Goal: Task Accomplishment & Management: Use online tool/utility

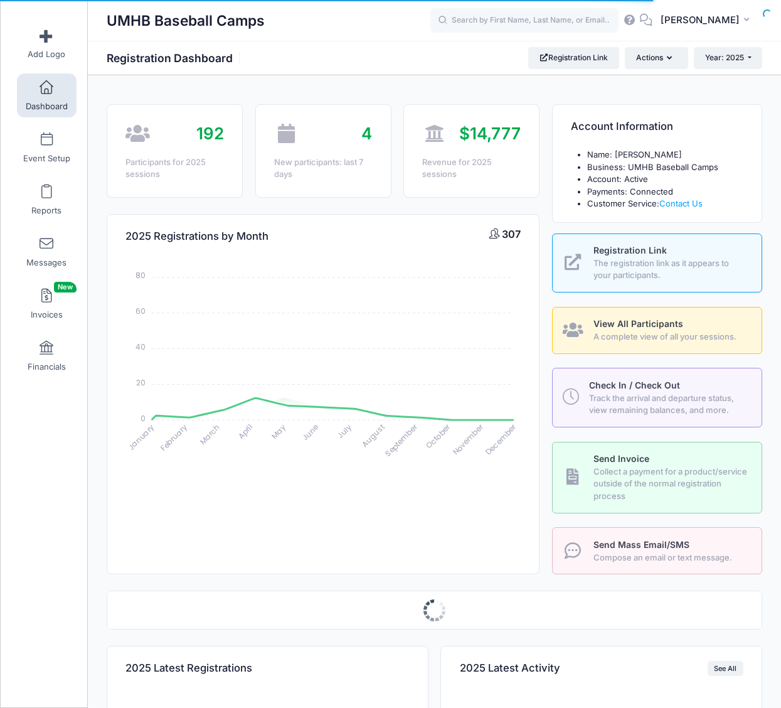
select select
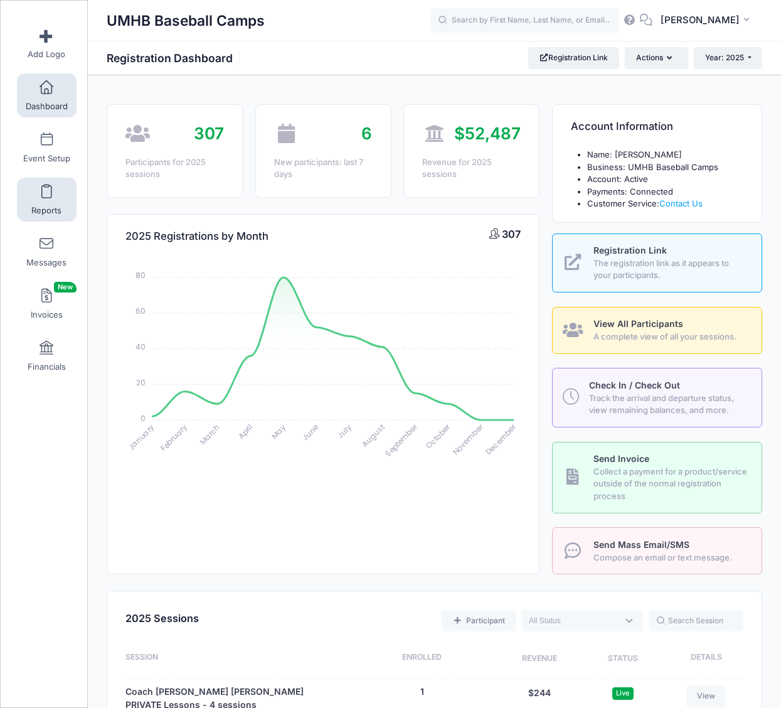
click at [46, 186] on span at bounding box center [46, 192] width 0 height 14
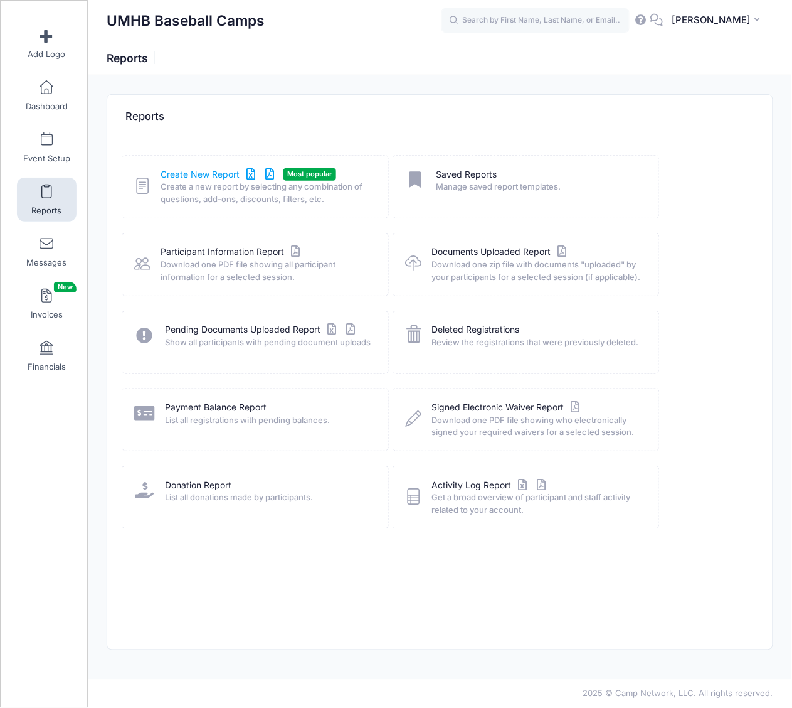
click at [205, 170] on link "Create New Report" at bounding box center [219, 174] width 117 height 13
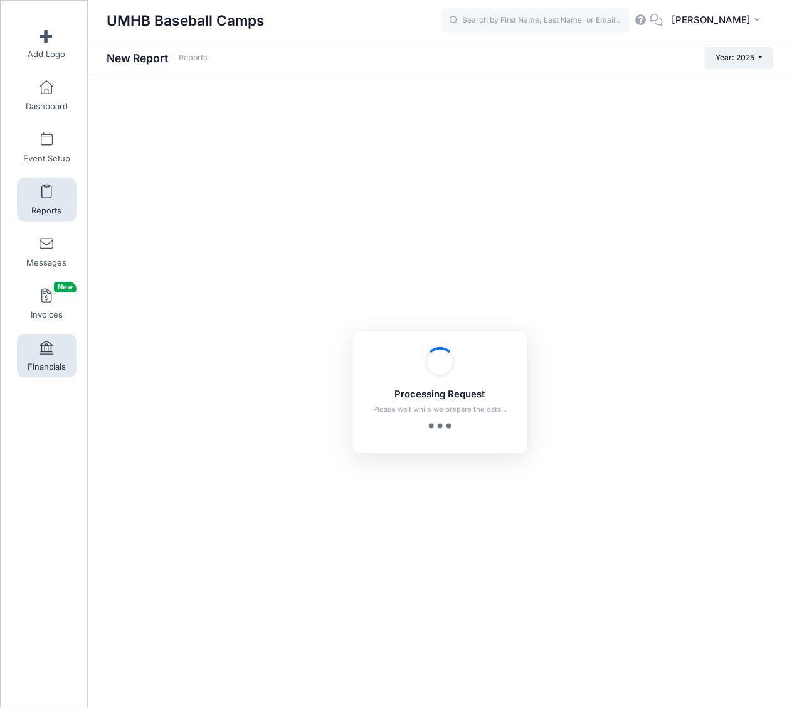
checkbox input "true"
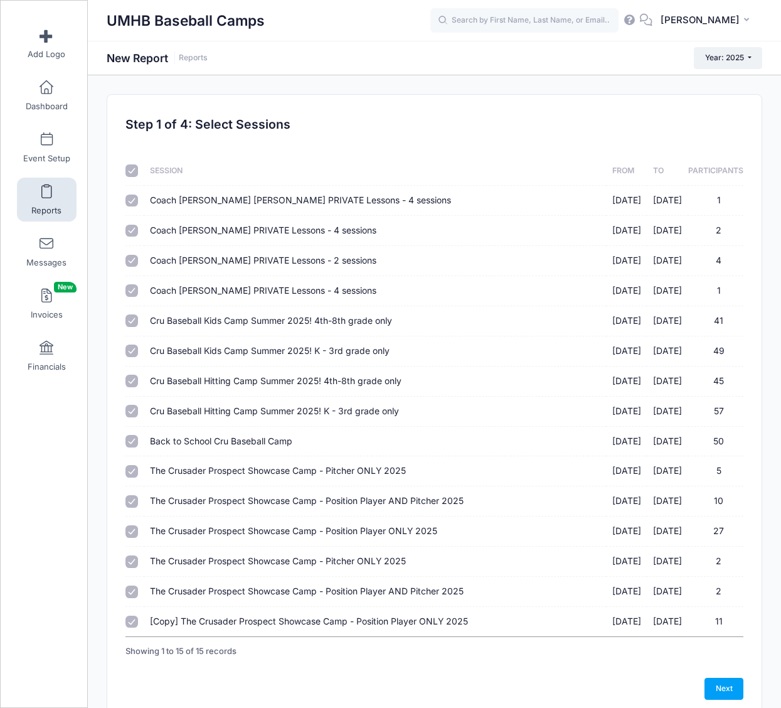
click at [129, 167] on input "checkbox" at bounding box center [131, 170] width 13 height 13
checkbox input "false"
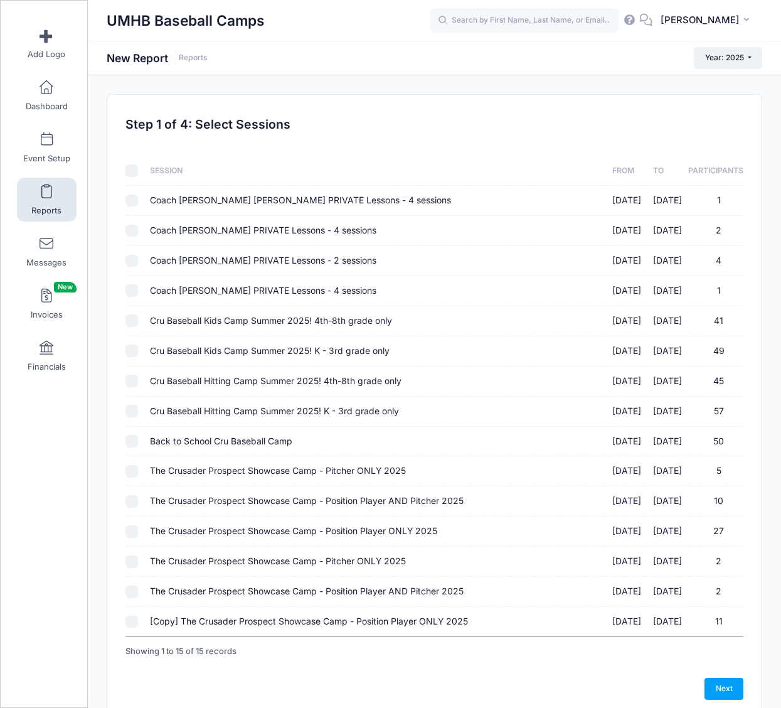
checkbox input "false"
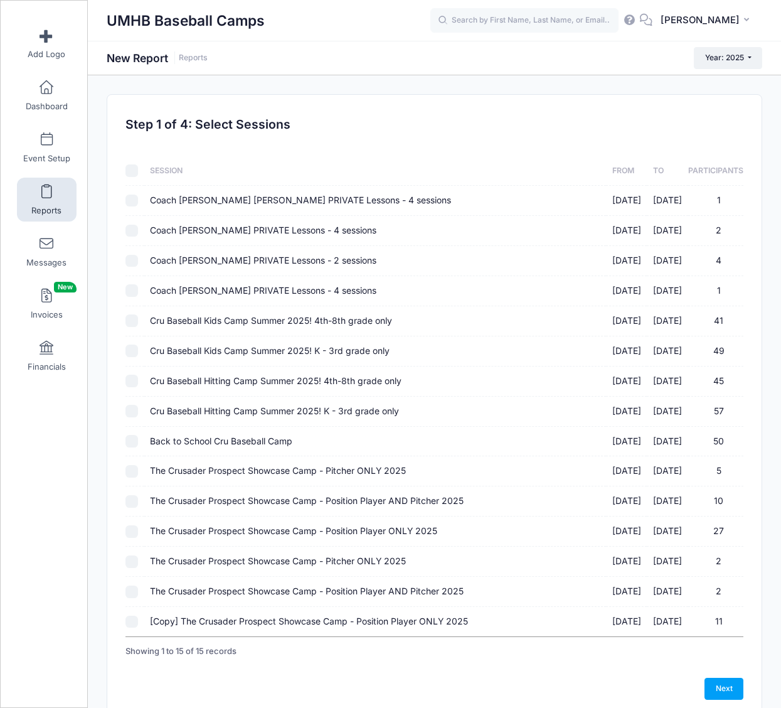
checkbox input "false"
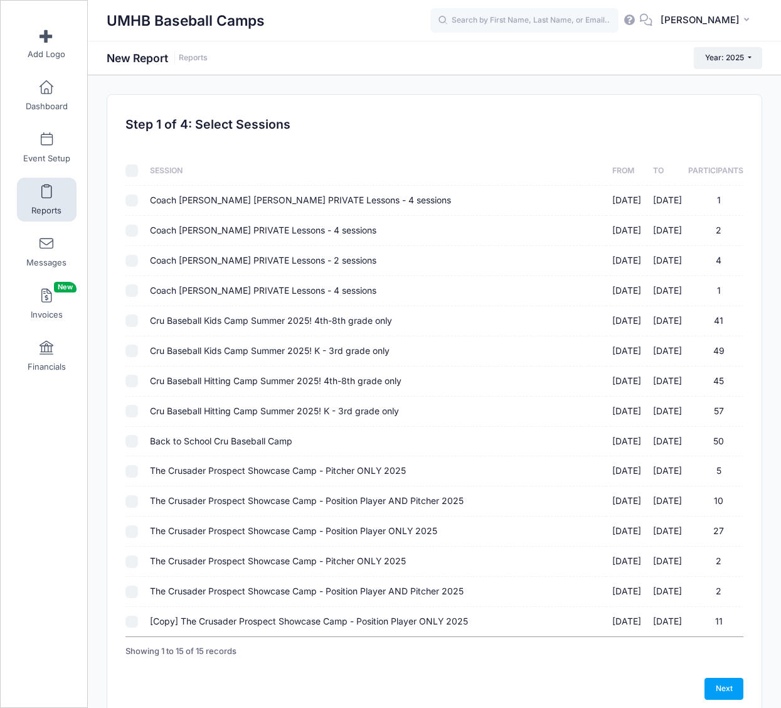
checkbox input "false"
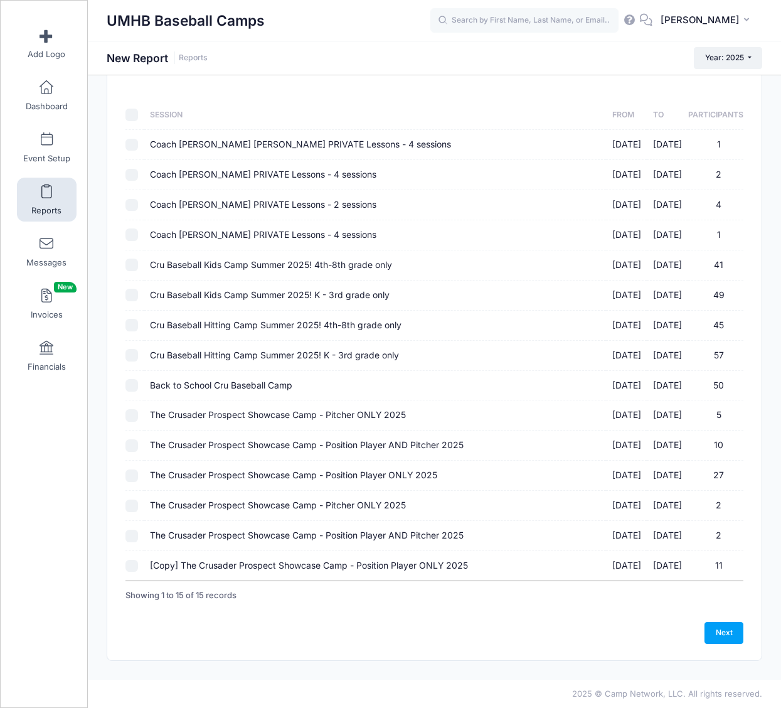
click at [136, 475] on input "The Crusader Prospect Showcase Camp - Position Player ONLY 2025 10/12/2025 - 10…" at bounding box center [131, 475] width 13 height 13
checkbox input "true"
click at [132, 441] on input "The Crusader Prospect Showcase Camp - Position Player AND Pitcher 2025 10/12/20…" at bounding box center [131, 445] width 13 height 13
checkbox input "true"
click at [134, 405] on td at bounding box center [134, 415] width 18 height 30
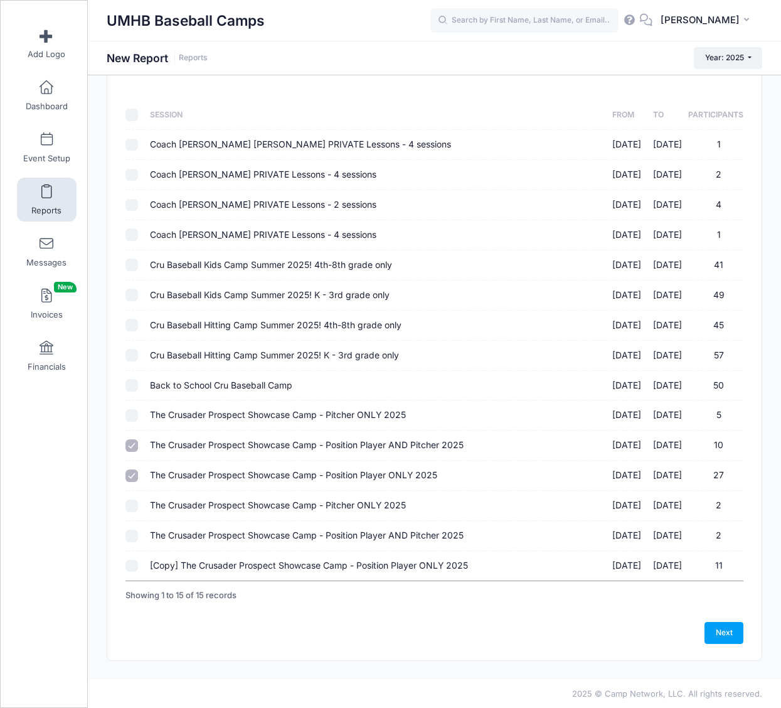
click at [135, 418] on input "The Crusader Prospect Showcase Camp - Pitcher ONLY 2025 10/12/2025 - 10/12/2025…" at bounding box center [131, 415] width 13 height 13
checkbox input "true"
click at [741, 629] on link "Next" at bounding box center [723, 632] width 39 height 21
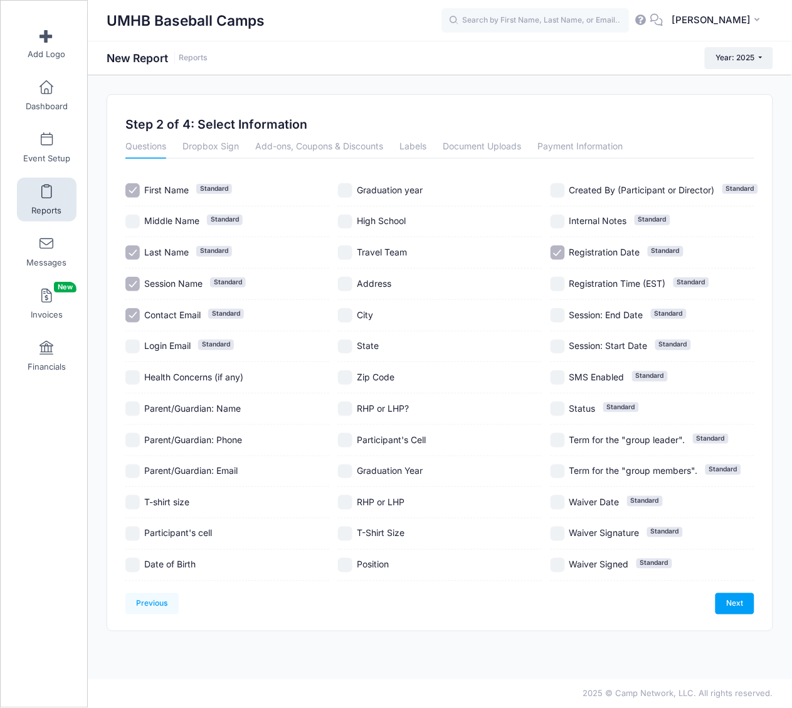
click at [129, 317] on input "Contact Email Standard" at bounding box center [132, 315] width 14 height 14
checkbox input "false"
click at [558, 249] on input "Registration Date Standard" at bounding box center [558, 252] width 14 height 14
checkbox input "false"
click at [346, 531] on input "T-Shirt Size" at bounding box center [345, 533] width 14 height 14
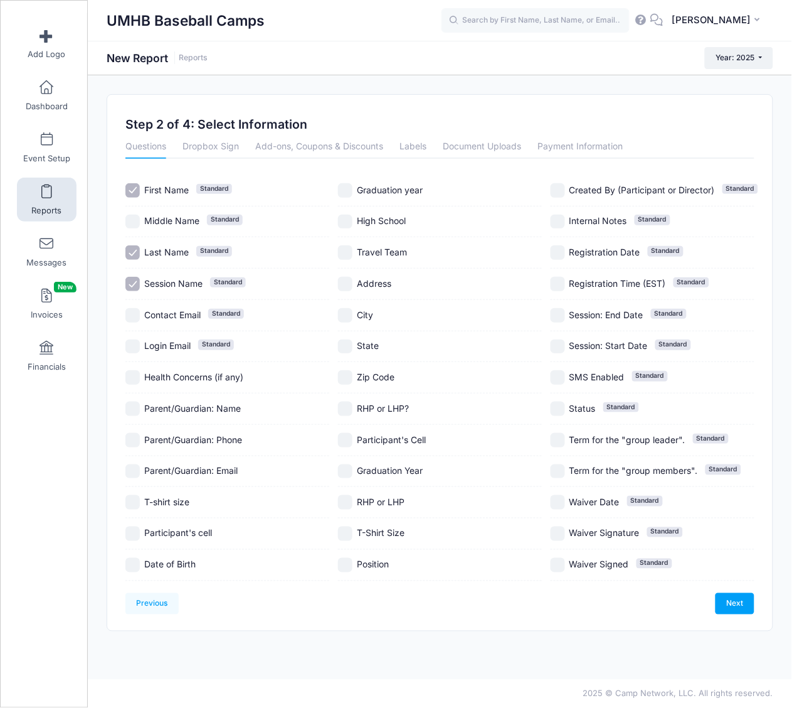
checkbox input "true"
click at [132, 497] on input "T-shirt size" at bounding box center [132, 502] width 14 height 14
checkbox input "true"
click at [725, 598] on link "Next" at bounding box center [735, 603] width 39 height 21
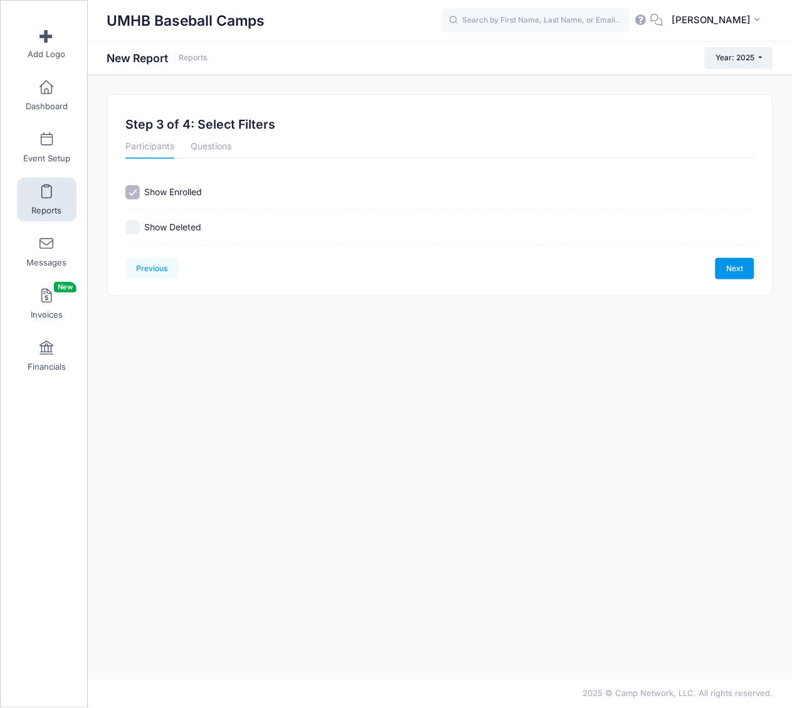
click at [738, 267] on link "Next" at bounding box center [735, 268] width 39 height 21
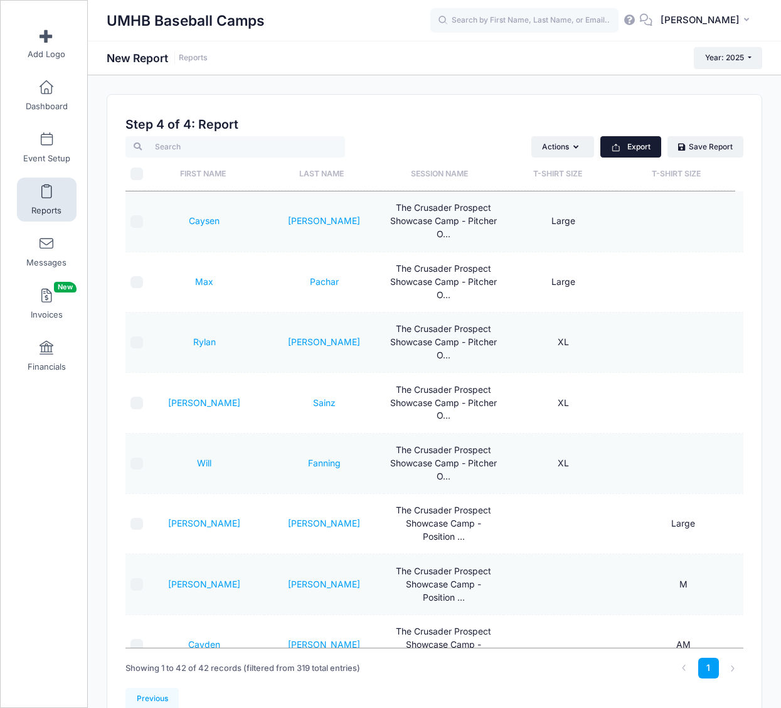
click at [632, 152] on button "Export" at bounding box center [630, 146] width 61 height 21
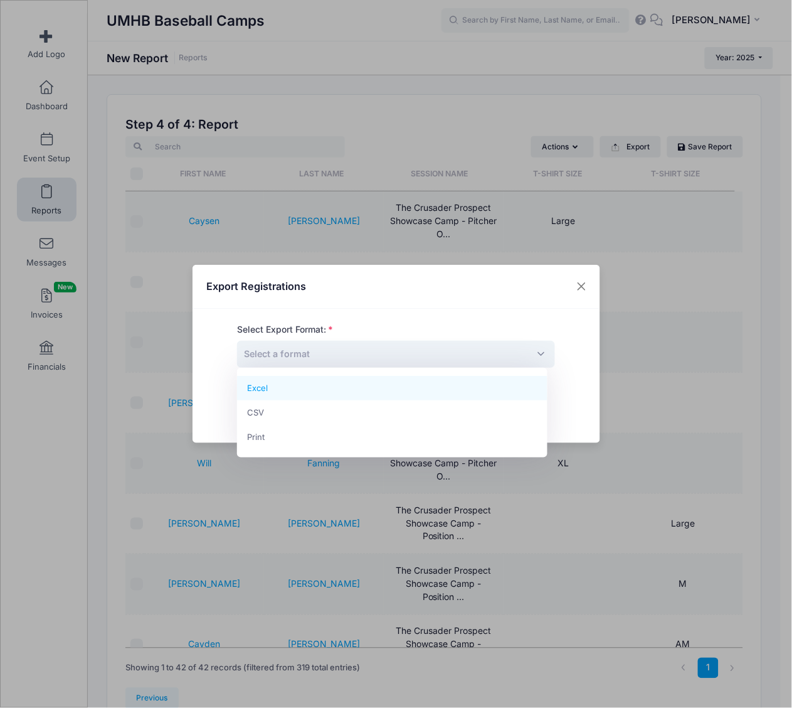
click at [438, 359] on span "Select a format" at bounding box center [396, 354] width 318 height 27
select select "excel"
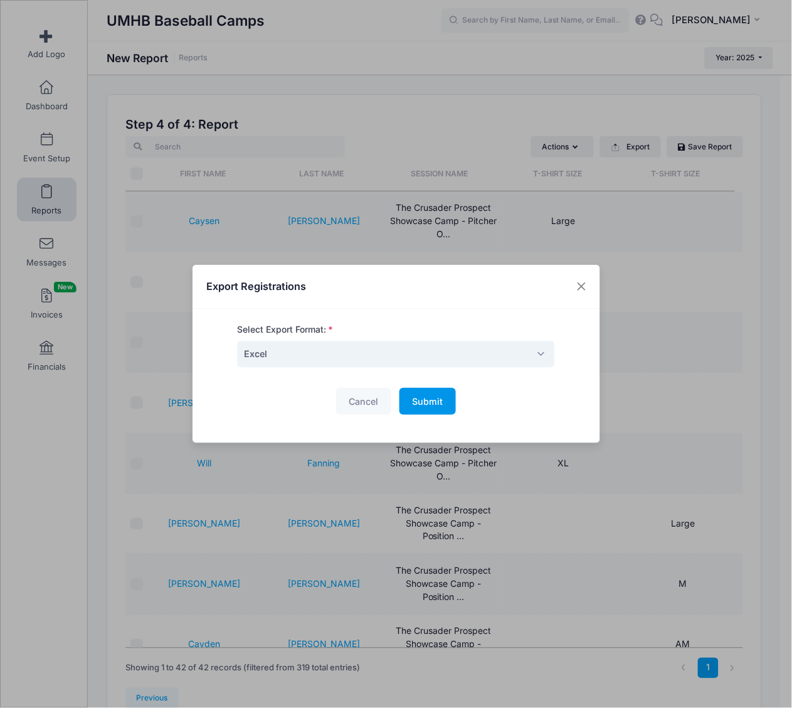
click at [414, 401] on span "Submit" at bounding box center [428, 401] width 31 height 11
